Goal: Task Accomplishment & Management: Use online tool/utility

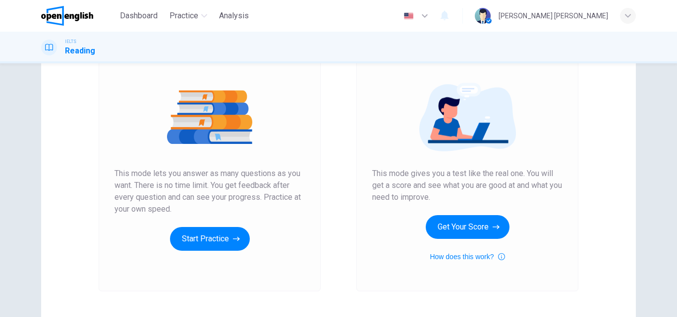
scroll to position [149, 0]
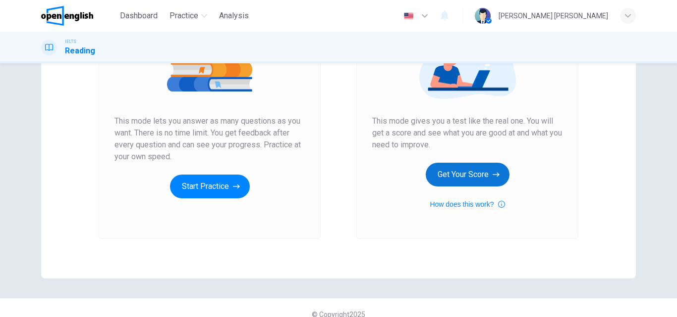
click at [472, 176] on button "Get Your Score" at bounding box center [467, 175] width 84 height 24
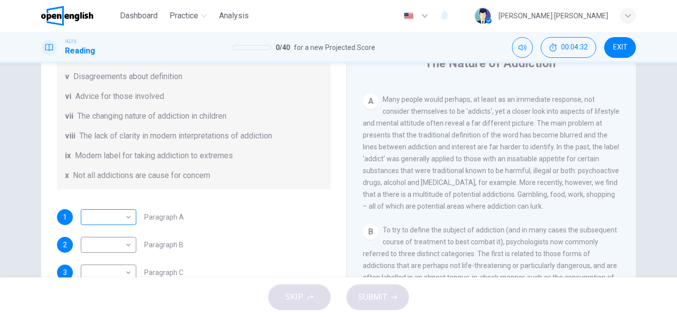
scroll to position [50, 0]
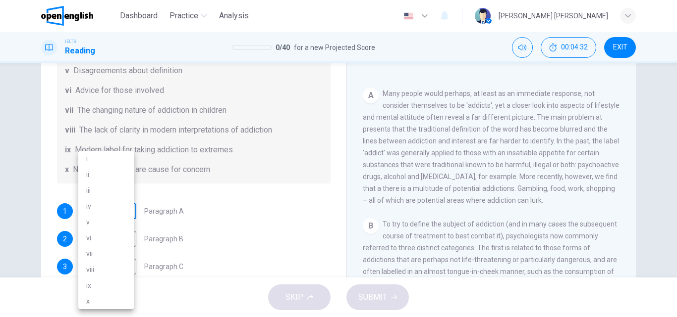
click at [108, 212] on body "This site uses cookies, as explained in our Privacy Policy . If you agree to th…" at bounding box center [338, 158] width 677 height 317
click at [95, 265] on li "viii" at bounding box center [105, 270] width 55 height 16
type input "****"
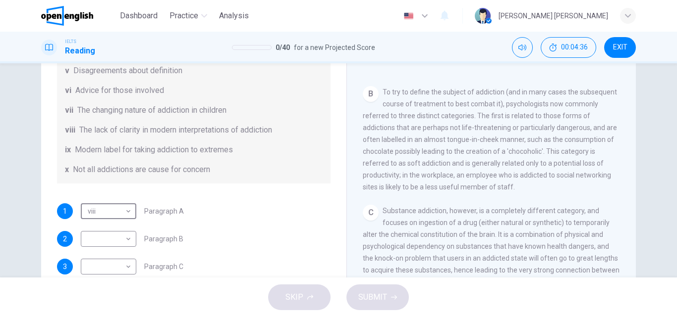
scroll to position [347, 0]
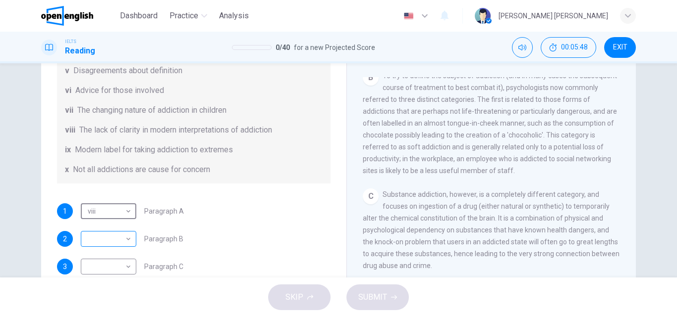
click at [110, 237] on body "This site uses cookies, as explained in our Privacy Policy . If you agree to th…" at bounding box center [338, 158] width 677 height 317
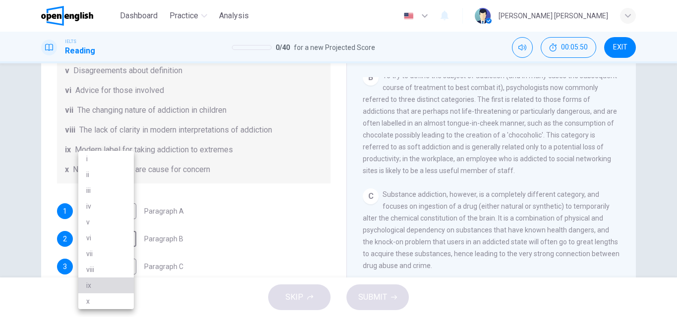
click at [94, 281] on li "ix" at bounding box center [105, 286] width 55 height 16
type input "**"
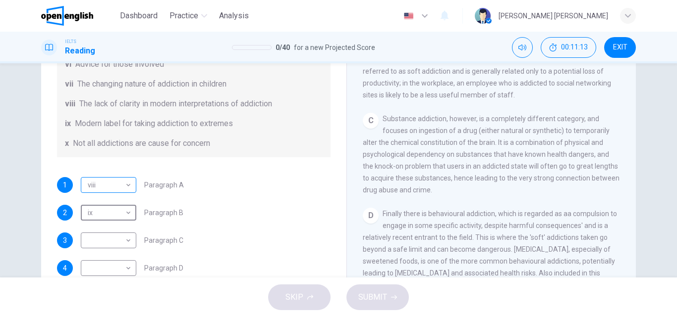
scroll to position [99, 0]
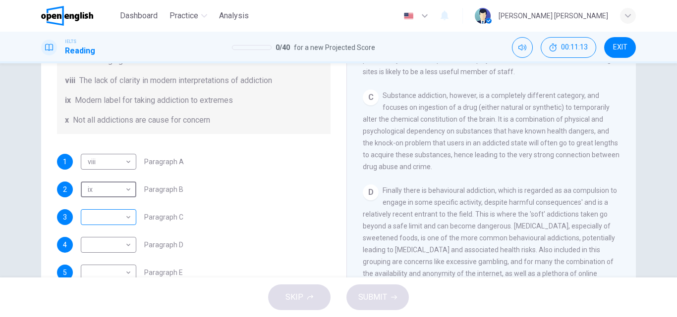
click at [105, 225] on body "This site uses cookies, as explained in our Privacy Policy . If you agree to th…" at bounding box center [338, 158] width 677 height 317
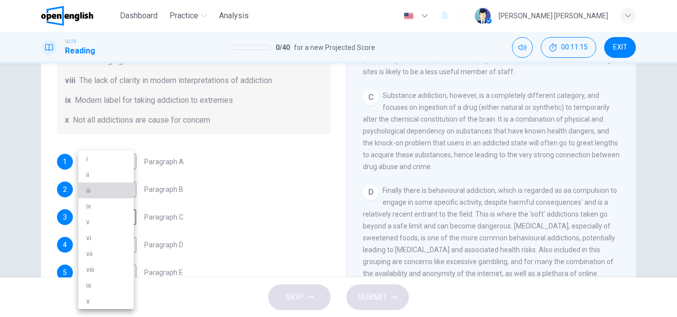
click at [110, 190] on li "iii" at bounding box center [105, 191] width 55 height 16
type input "***"
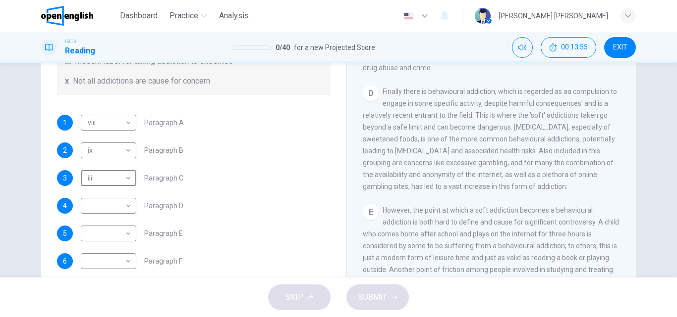
scroll to position [214, 0]
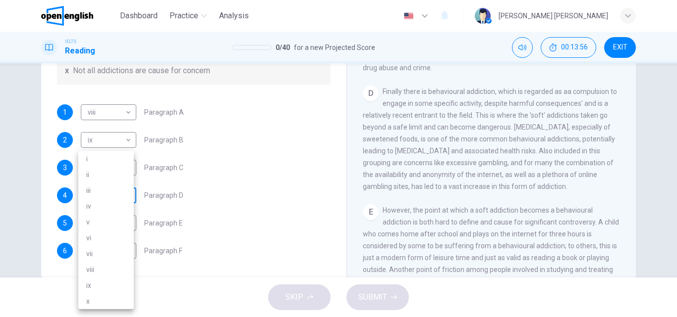
click at [111, 197] on body "This site uses cookies, as explained in our Privacy Policy . If you agree to th…" at bounding box center [338, 158] width 677 height 317
click at [108, 207] on li "iv" at bounding box center [105, 207] width 55 height 16
type input "**"
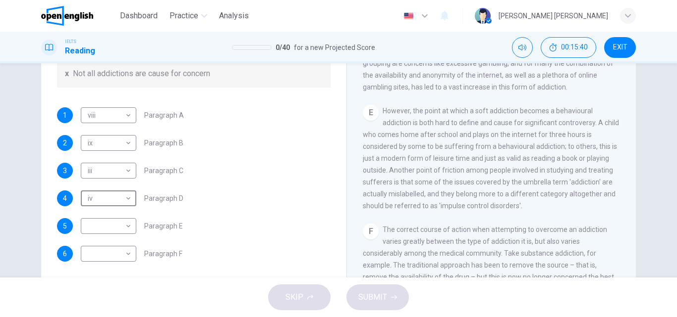
scroll to position [169, 0]
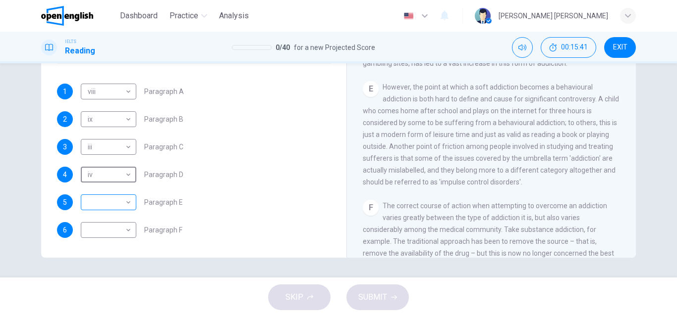
click at [105, 202] on body "This site uses cookies, as explained in our Privacy Policy . If you agree to th…" at bounding box center [338, 158] width 677 height 317
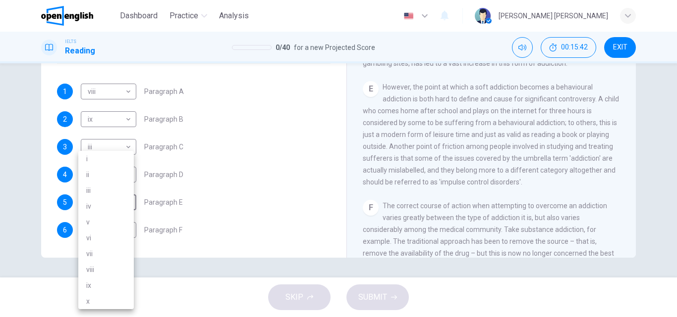
click at [114, 170] on li "ii" at bounding box center [105, 175] width 55 height 16
type input "**"
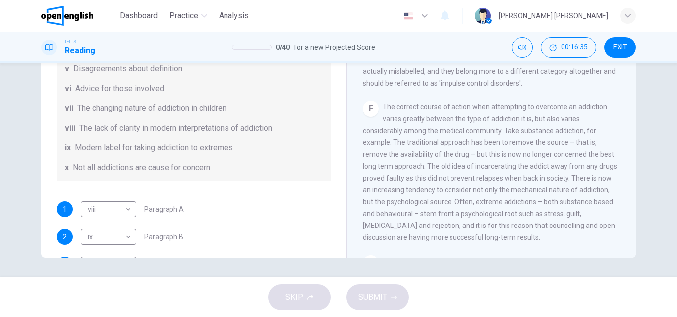
scroll to position [214, 0]
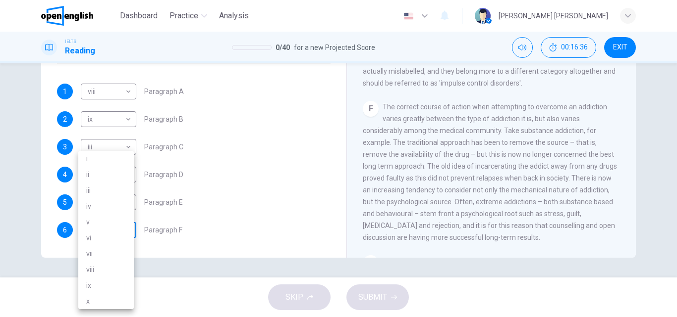
click at [105, 225] on body "This site uses cookies, as explained in our Privacy Policy . If you agree to th…" at bounding box center [338, 158] width 677 height 317
click at [107, 217] on li "v" at bounding box center [105, 222] width 55 height 16
type input "*"
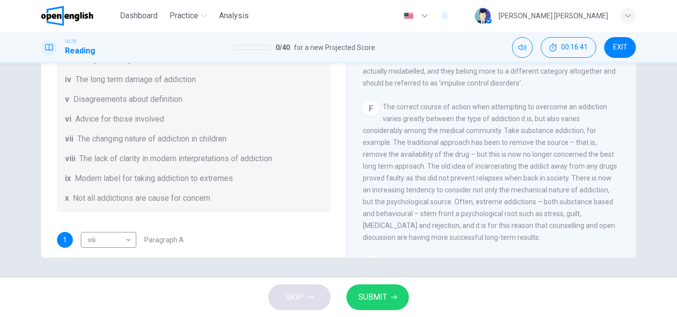
scroll to position [16, 0]
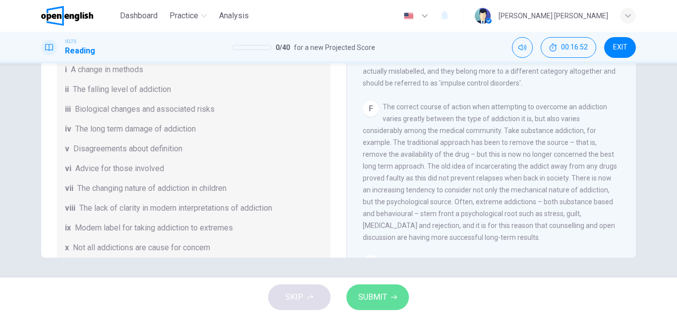
click at [378, 302] on span "SUBMIT" at bounding box center [372, 298] width 29 height 14
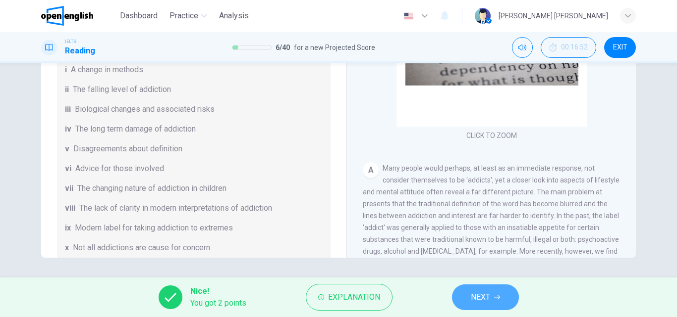
click at [483, 300] on span "NEXT" at bounding box center [480, 298] width 19 height 14
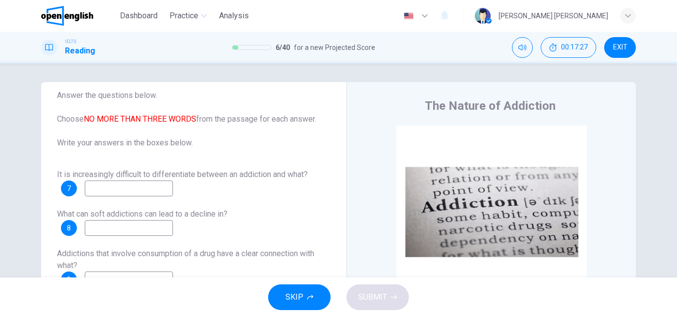
scroll to position [0, 0]
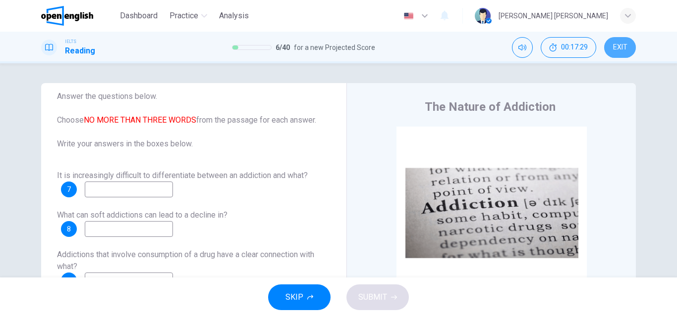
click at [622, 50] on span "EXIT" at bounding box center [620, 48] width 14 height 8
